Goal: Task Accomplishment & Management: Manage account settings

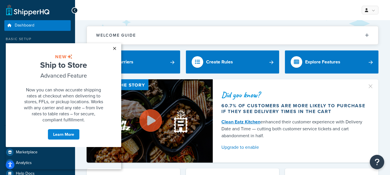
click at [116, 50] on link "×" at bounding box center [114, 48] width 10 height 10
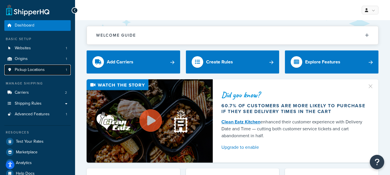
click at [39, 73] on link "Pickup Locations 1" at bounding box center [37, 70] width 66 height 11
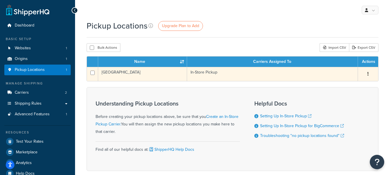
click at [367, 75] on icon "button" at bounding box center [367, 74] width 1 height 4
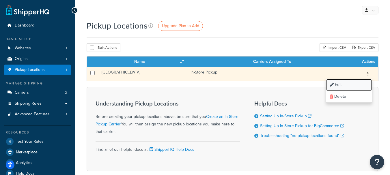
click at [348, 82] on link "Edit" at bounding box center [349, 85] width 46 height 12
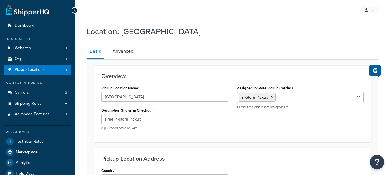
select select "27"
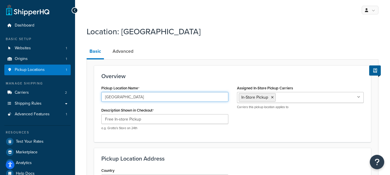
click at [155, 95] on input "[GEOGRAPHIC_DATA]" at bounding box center [164, 97] width 127 height 10
type input "[GEOGRAPHIC_DATA]-[GEOGRAPHIC_DATA]"
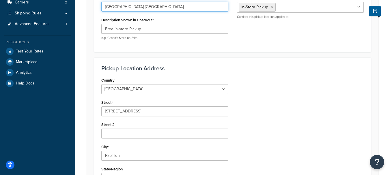
scroll to position [115, 0]
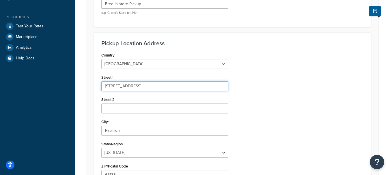
drag, startPoint x: 137, startPoint y: 88, endPoint x: 86, endPoint y: 95, distance: 52.1
click at [86, 95] on div "Location: Canoyer Garden Center Basic Advanced Overview Pickup Location Name Ca…" at bounding box center [232, 75] width 315 height 335
type input "2601 Long Pine Rd"
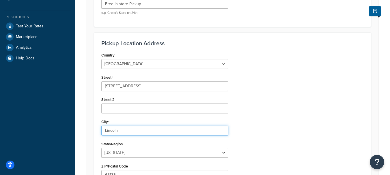
type input "Lincoln"
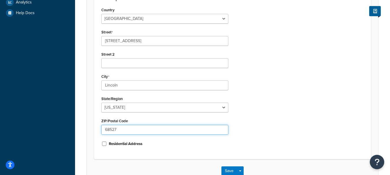
scroll to position [178, 0]
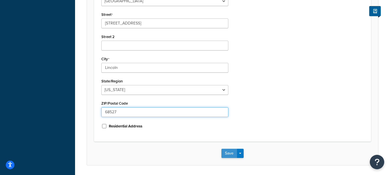
type input "68527"
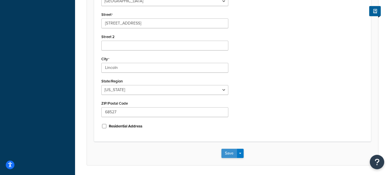
click at [228, 155] on button "Save" at bounding box center [229, 153] width 16 height 9
